Goal: Task Accomplishment & Management: Manage account settings

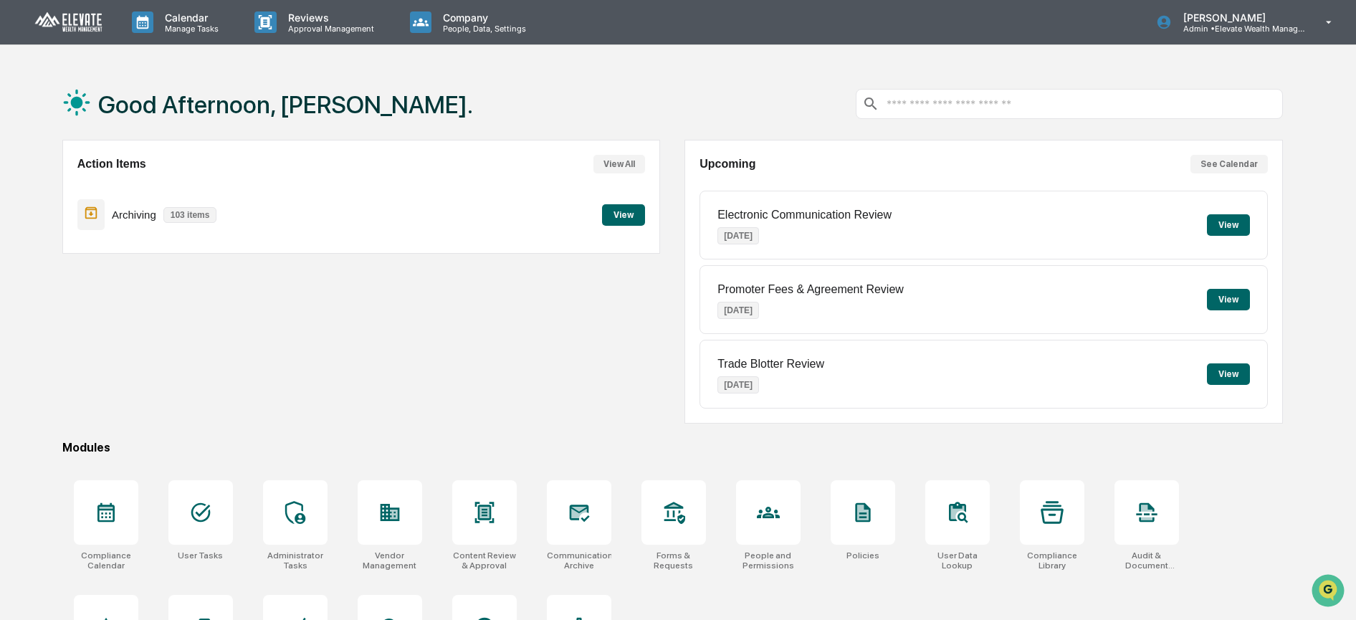
click at [622, 218] on button "View" at bounding box center [623, 215] width 43 height 22
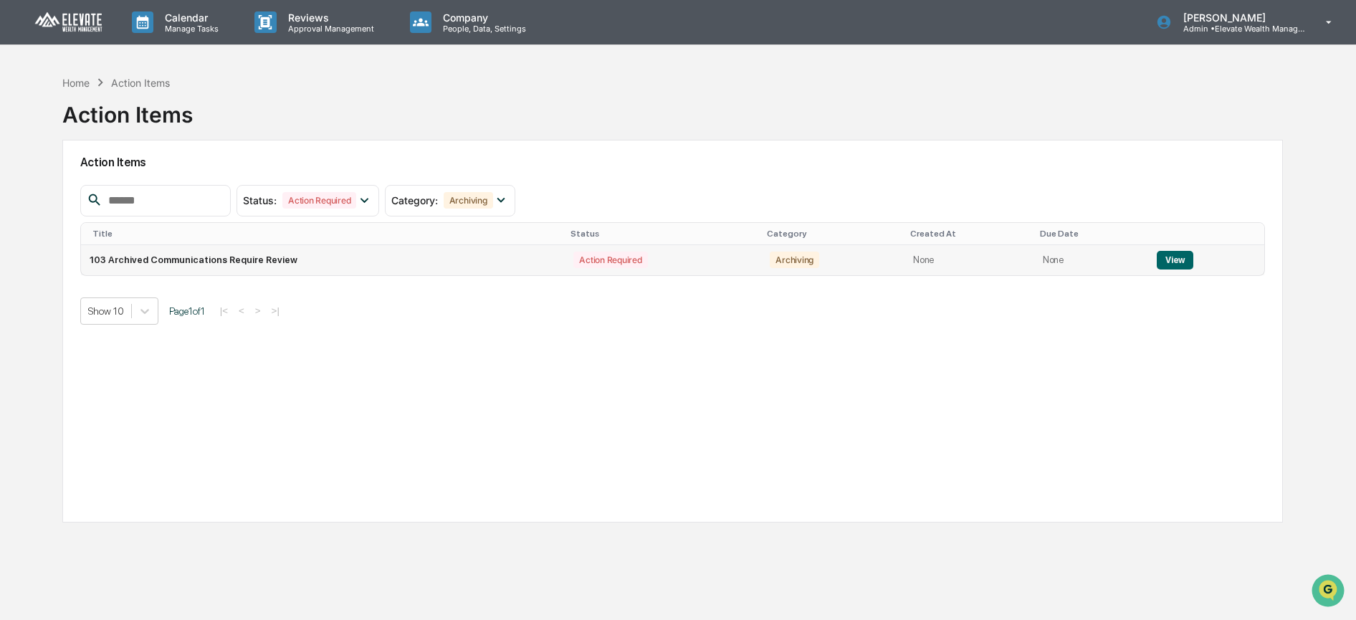
click at [1161, 264] on button "View" at bounding box center [1175, 260] width 37 height 19
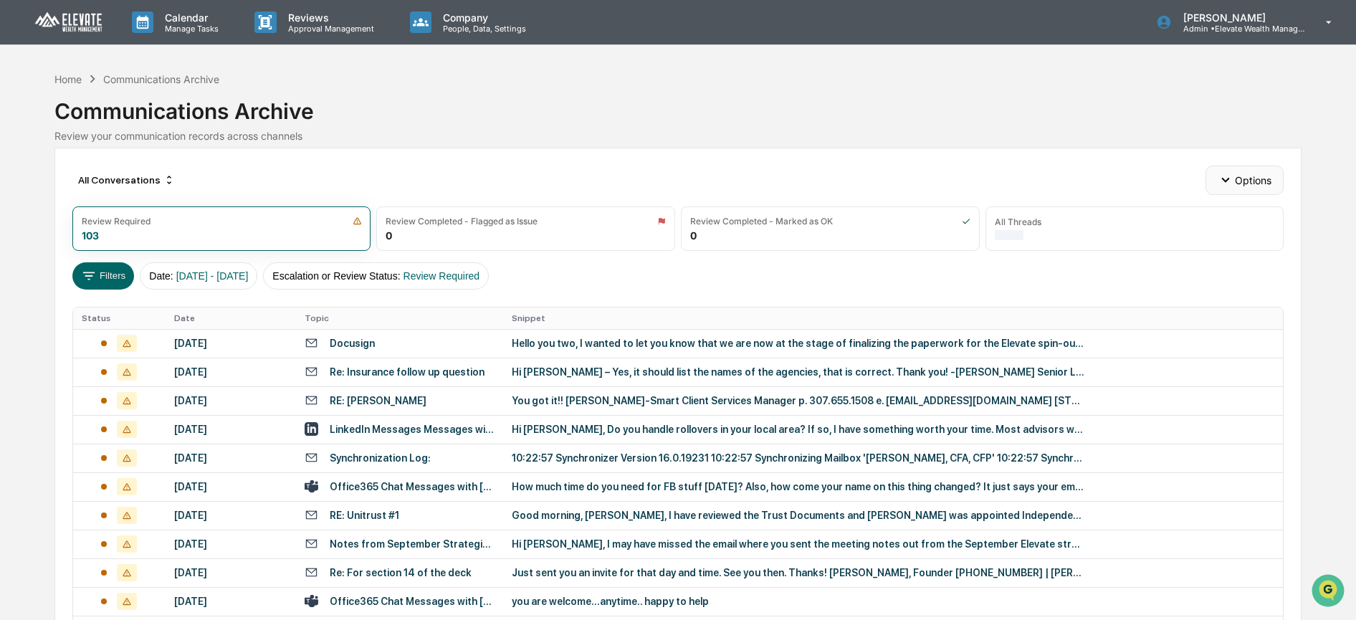
click at [1244, 183] on button "Options" at bounding box center [1245, 180] width 78 height 29
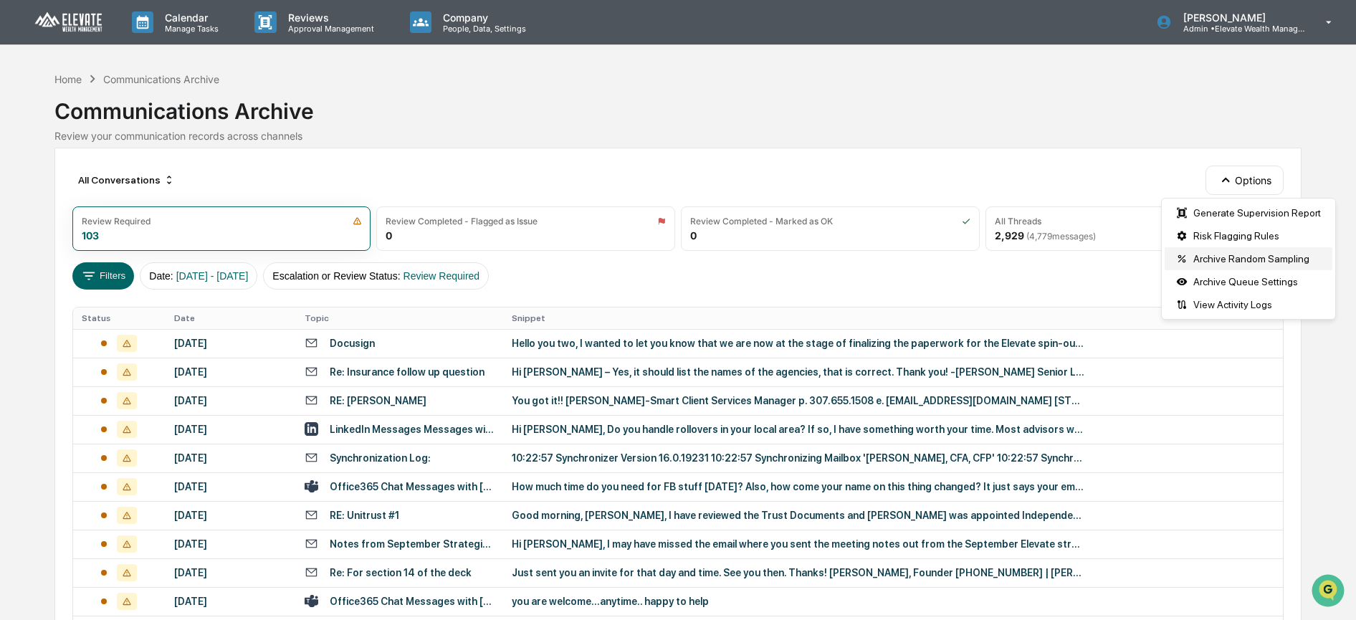
click at [1237, 255] on div "Archive Random Sampling" at bounding box center [1249, 258] width 168 height 23
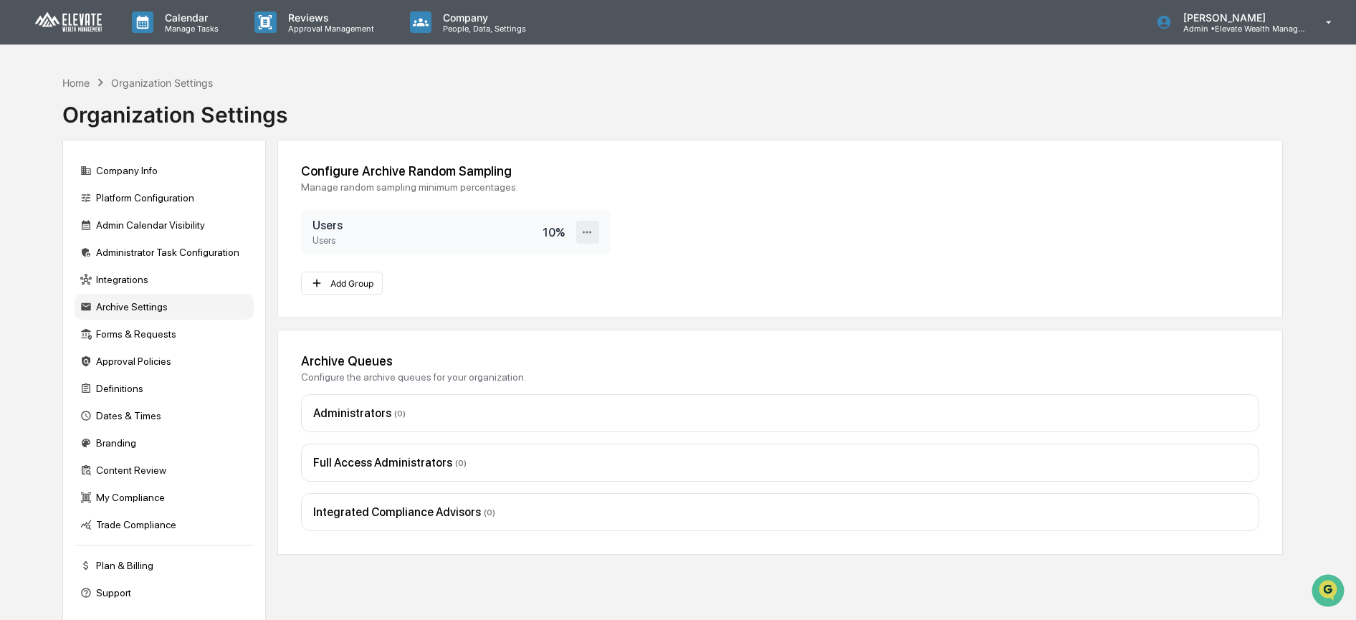
click at [592, 234] on icon at bounding box center [588, 233] width 14 height 14
click at [558, 254] on div "Edit" at bounding box center [542, 256] width 115 height 25
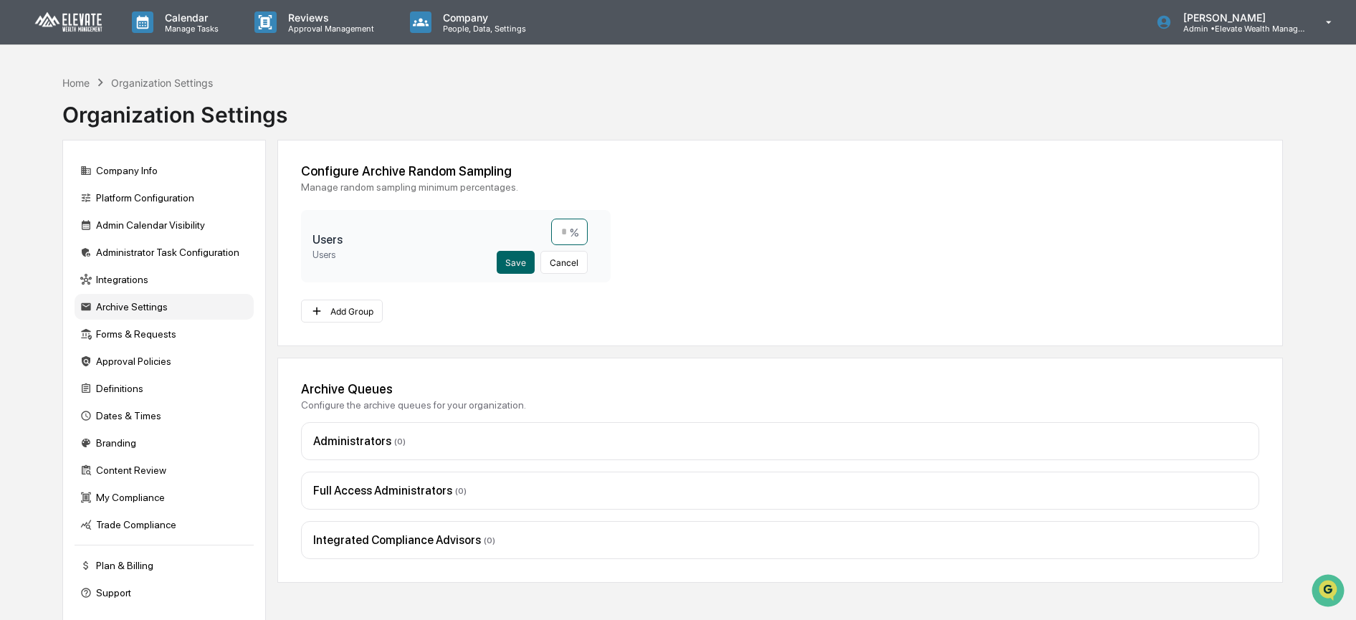
click at [556, 237] on input "**" at bounding box center [569, 232] width 37 height 27
type input "*"
click at [516, 260] on button "Save" at bounding box center [516, 262] width 38 height 23
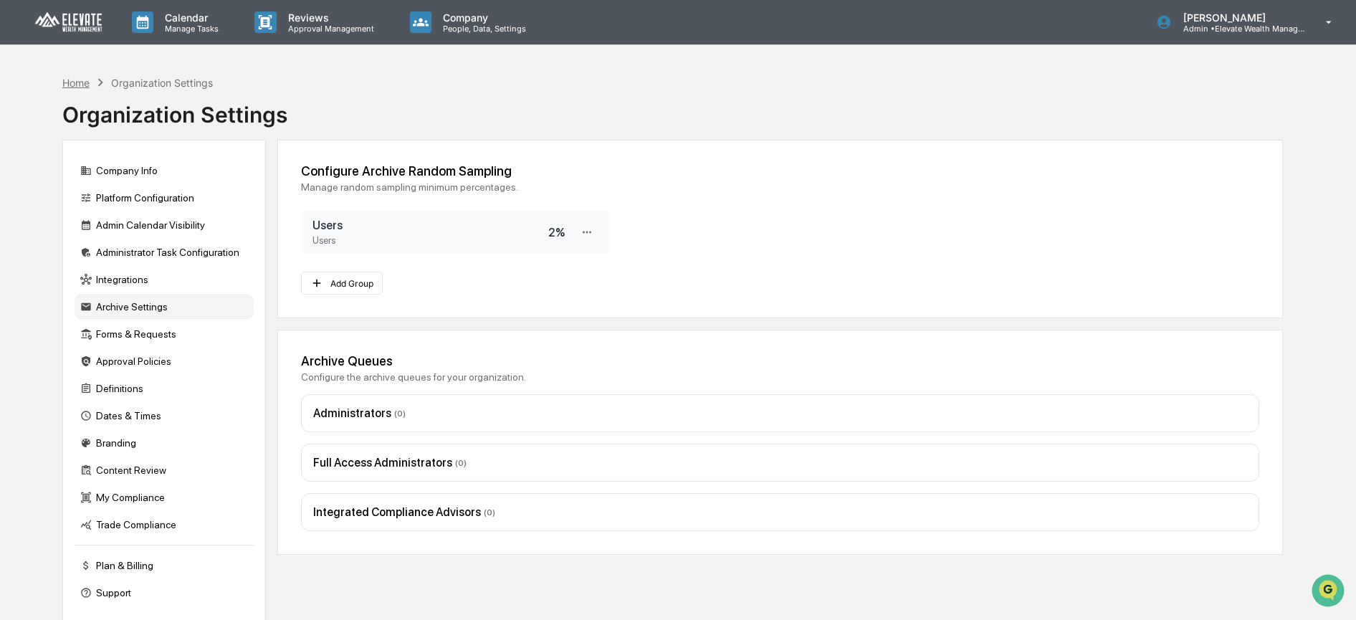
click at [76, 81] on div "Home" at bounding box center [75, 83] width 27 height 12
